Goal: Information Seeking & Learning: Learn about a topic

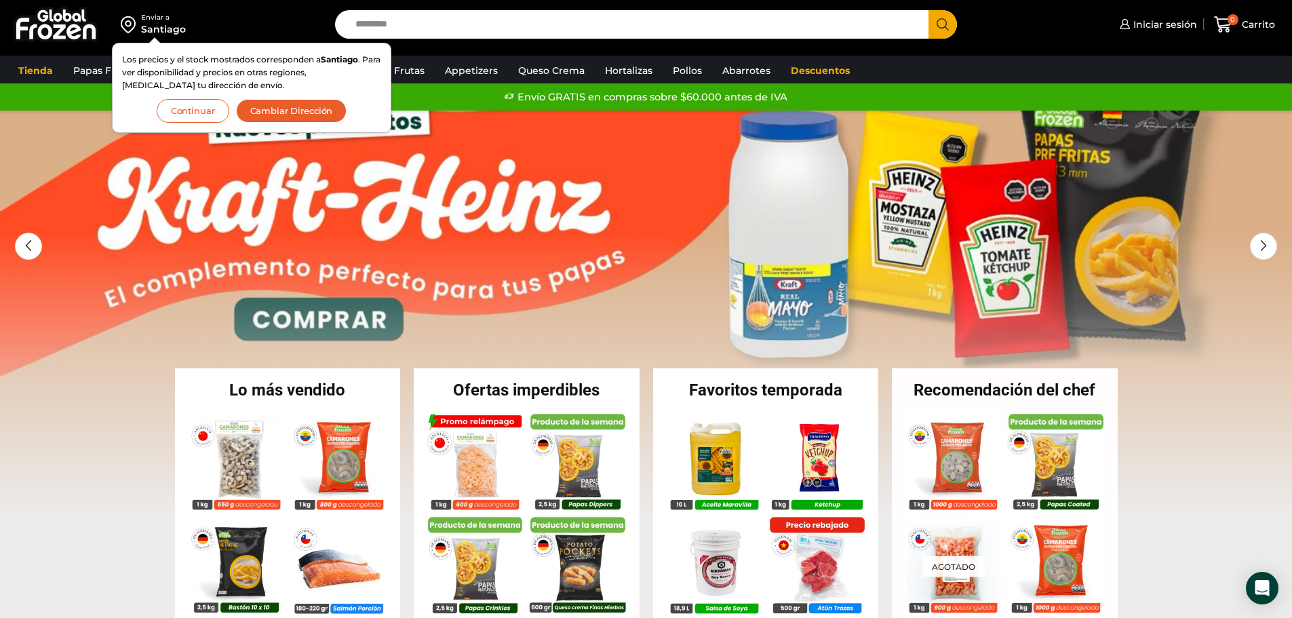
click at [283, 20] on div "Enviar a [GEOGRAPHIC_DATA] Los precios y el stock mostrados corresponden a [GEO…" at bounding box center [164, 24] width 315 height 49
click at [295, 111] on button "Cambiar Dirección" at bounding box center [291, 111] width 111 height 24
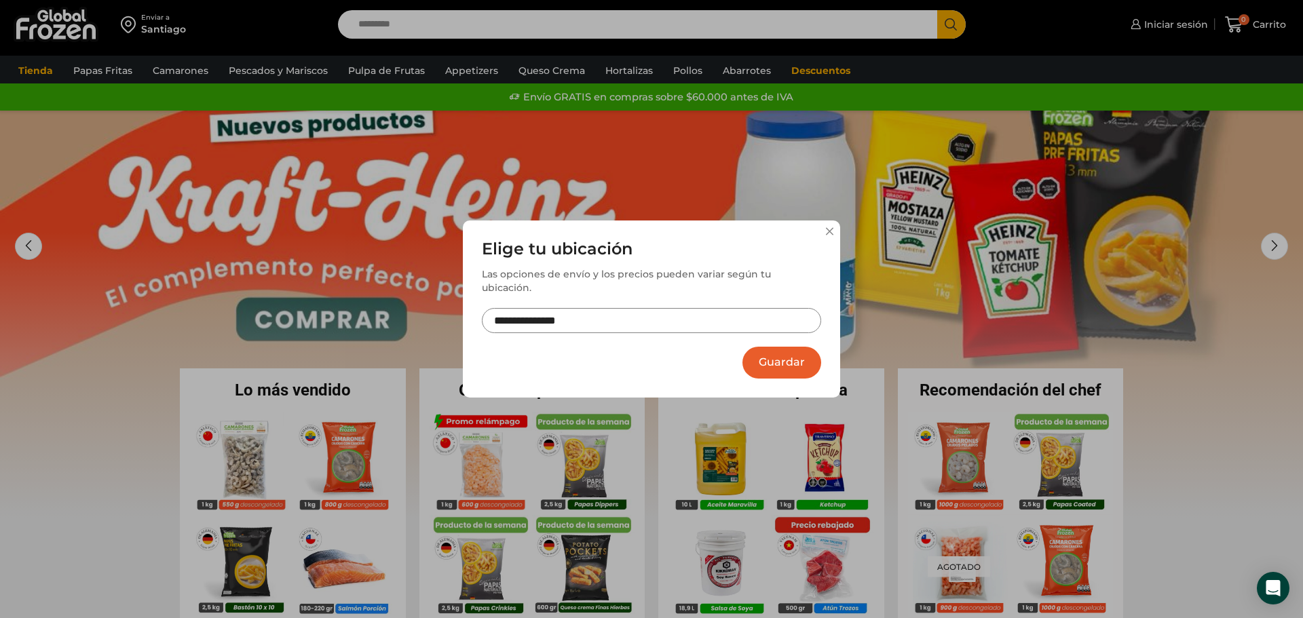
click at [828, 235] on button at bounding box center [829, 231] width 8 height 8
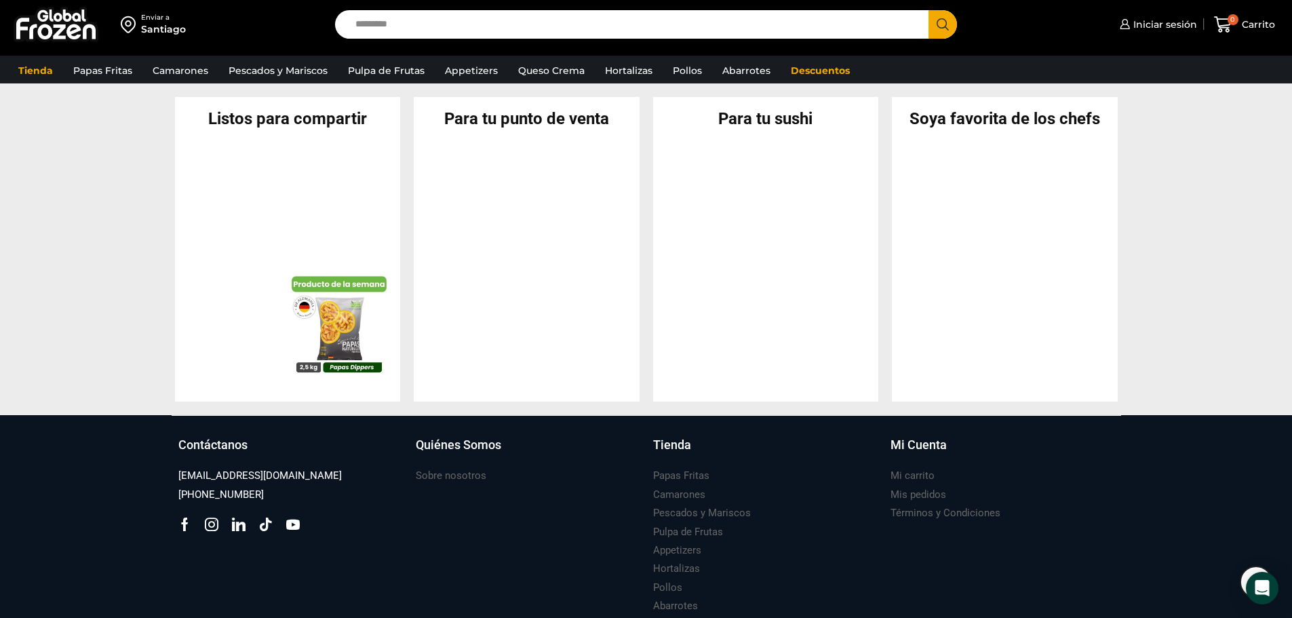
scroll to position [1379, 0]
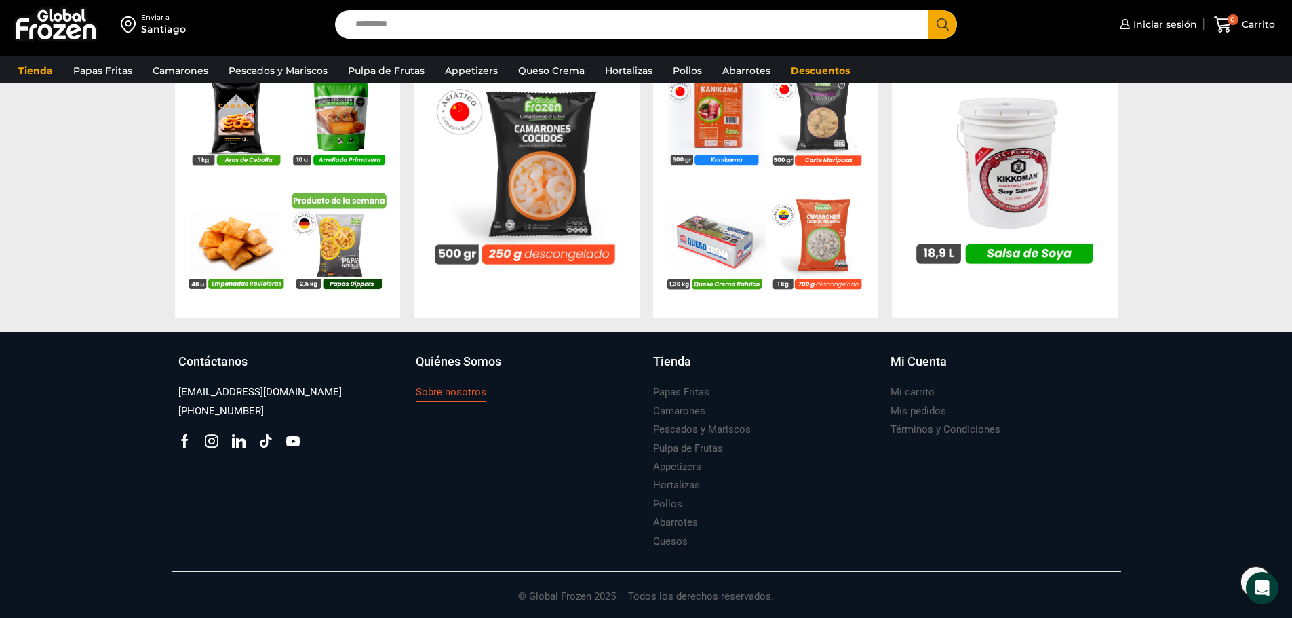
click at [467, 396] on h3 "Sobre nosotros" at bounding box center [451, 392] width 71 height 14
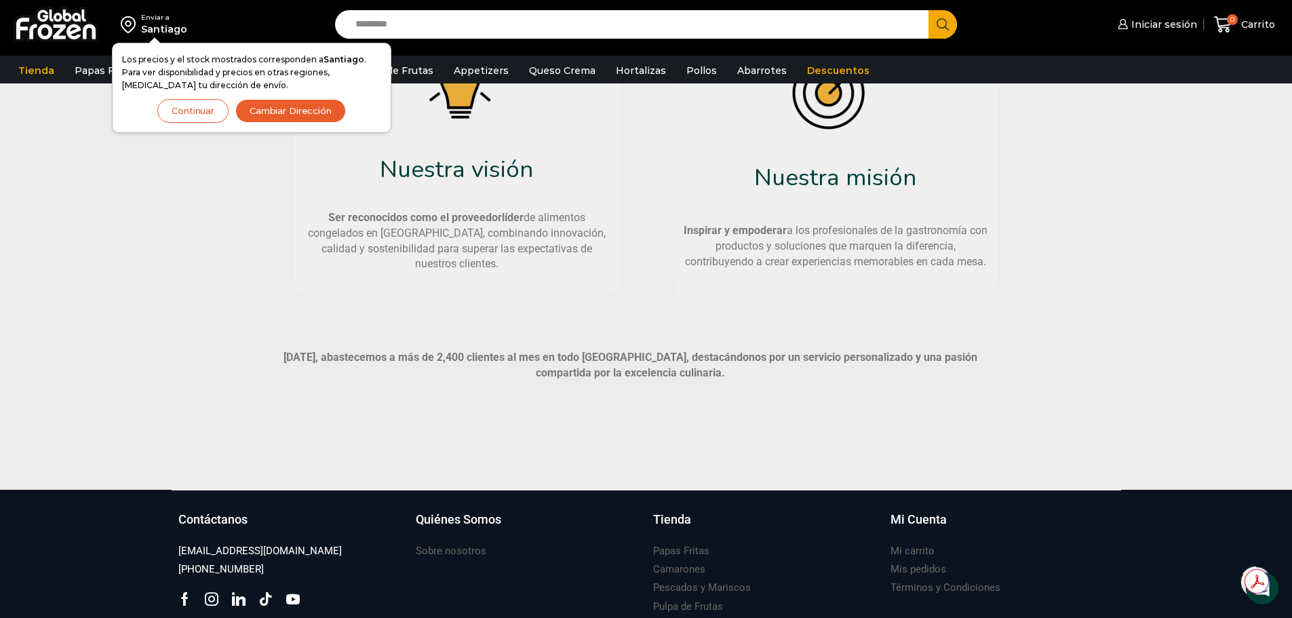
scroll to position [746, 0]
